Goal: Task Accomplishment & Management: Manage account settings

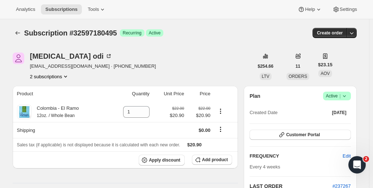
scroll to position [36, 0]
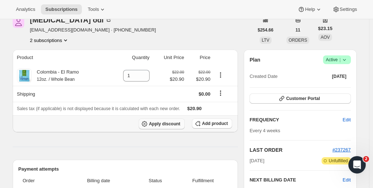
click at [168, 124] on span "Apply discount" at bounding box center [165, 124] width 32 height 6
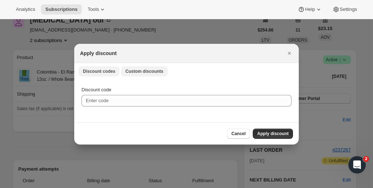
click at [150, 68] on button "Custom discounts" at bounding box center [144, 71] width 47 height 10
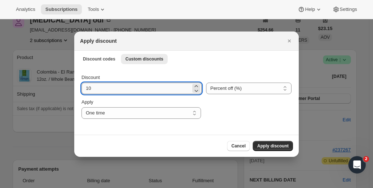
click at [173, 89] on input "10" at bounding box center [137, 89] width 110 height 12
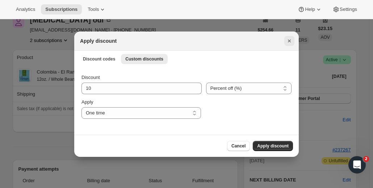
click at [289, 40] on icon "Close" at bounding box center [289, 41] width 3 height 3
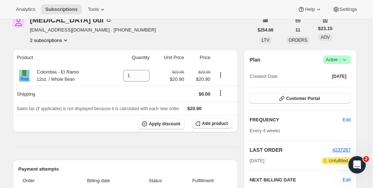
scroll to position [0, 0]
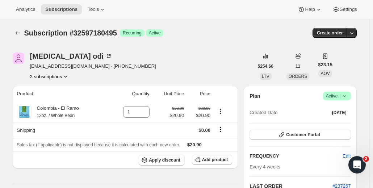
click at [53, 78] on button "2 subscriptions" at bounding box center [50, 76] width 40 height 7
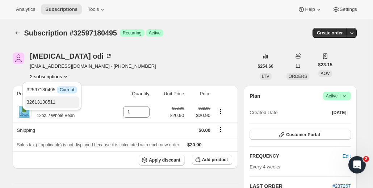
click at [59, 99] on span "32613138511" at bounding box center [52, 102] width 50 height 7
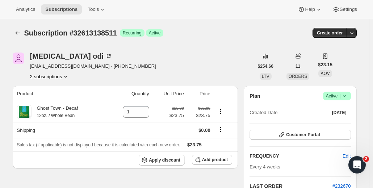
click at [62, 77] on button "2 subscriptions" at bounding box center [50, 76] width 40 height 7
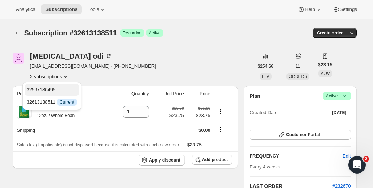
click at [56, 90] on span "32597180495" at bounding box center [52, 89] width 50 height 7
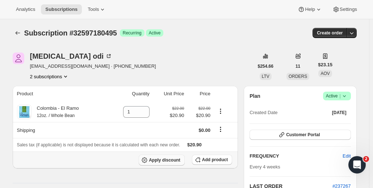
click at [165, 161] on span "Apply discount" at bounding box center [165, 160] width 32 height 6
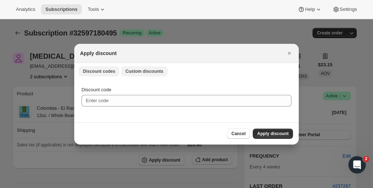
click at [135, 71] on span "Custom discounts" at bounding box center [144, 72] width 38 height 6
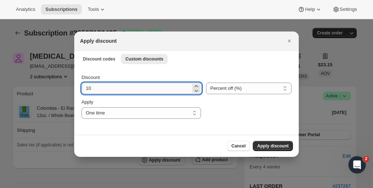
click at [119, 88] on input "10" at bounding box center [137, 89] width 110 height 12
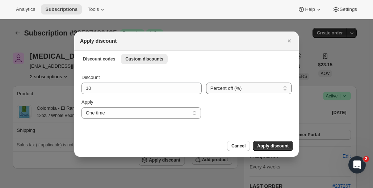
drag, startPoint x: 212, startPoint y: 86, endPoint x: 211, endPoint y: 92, distance: 5.8
click at [212, 86] on select "Percent off (%) Amount off ($)" at bounding box center [249, 89] width 86 height 12
select select "fixed"
click at [206, 83] on select "Percent off (%) Amount off ($)" at bounding box center [249, 89] width 86 height 12
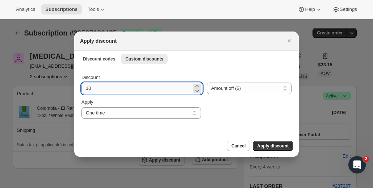
click at [92, 90] on input "10" at bounding box center [137, 89] width 110 height 12
type input "1"
type input "20.90"
click at [268, 144] on span "Apply discount" at bounding box center [273, 146] width 32 height 6
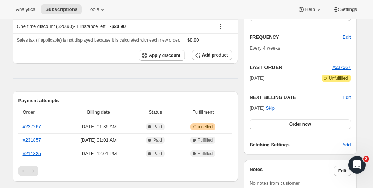
scroll to position [109, 0]
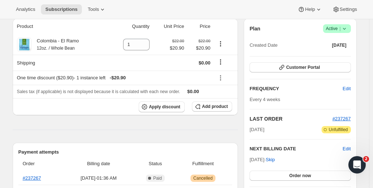
scroll to position [109, 0]
